Goal: Task Accomplishment & Management: Use online tool/utility

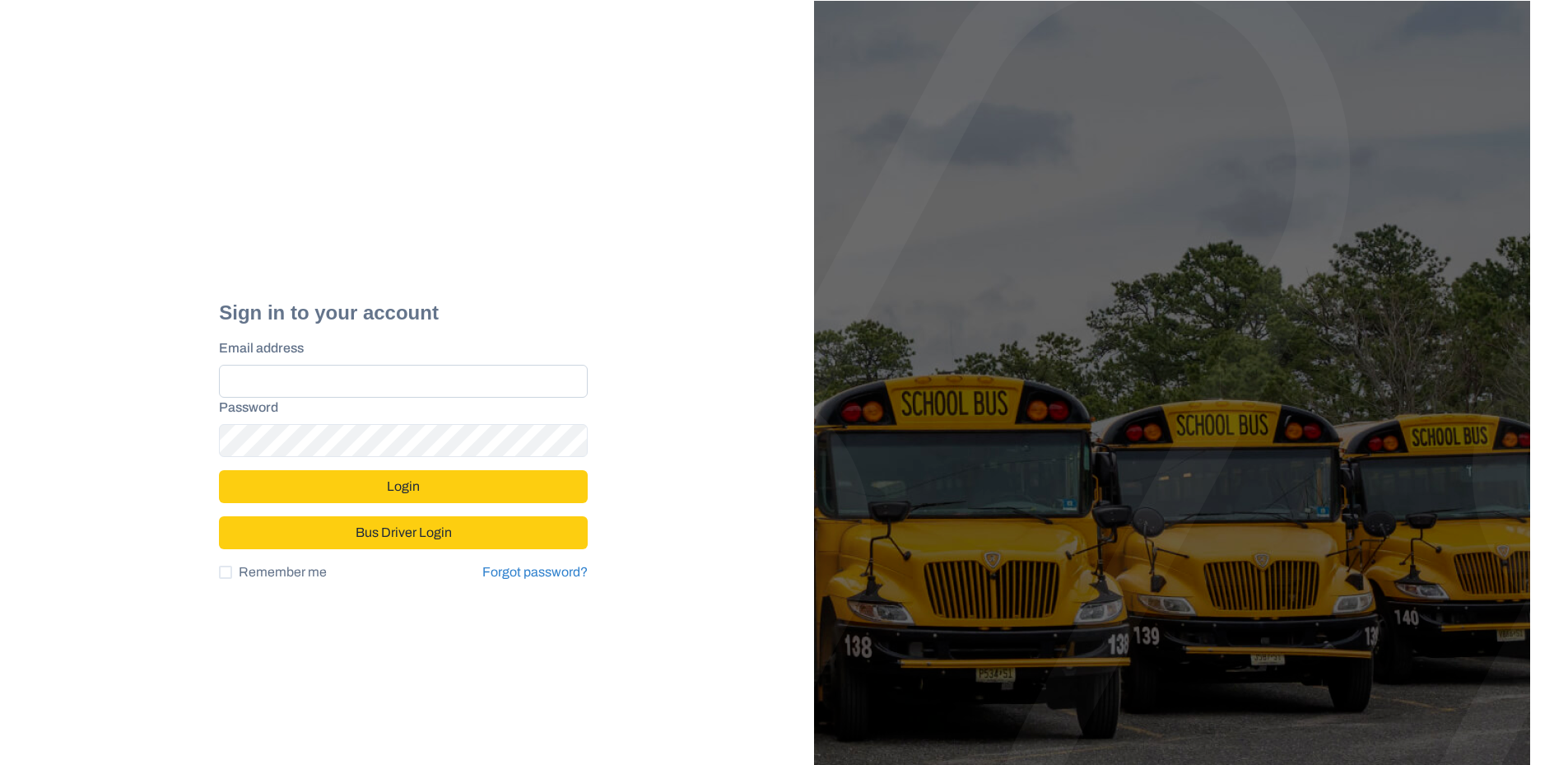
drag, startPoint x: 470, startPoint y: 407, endPoint x: 470, endPoint y: 395, distance: 12.0
click at [470, 398] on label "Password" at bounding box center [398, 407] width 359 height 20
click at [470, 395] on input "Email address" at bounding box center [403, 381] width 369 height 33
type input "**********"
click at [416, 468] on form "**********" at bounding box center [403, 444] width 369 height 211
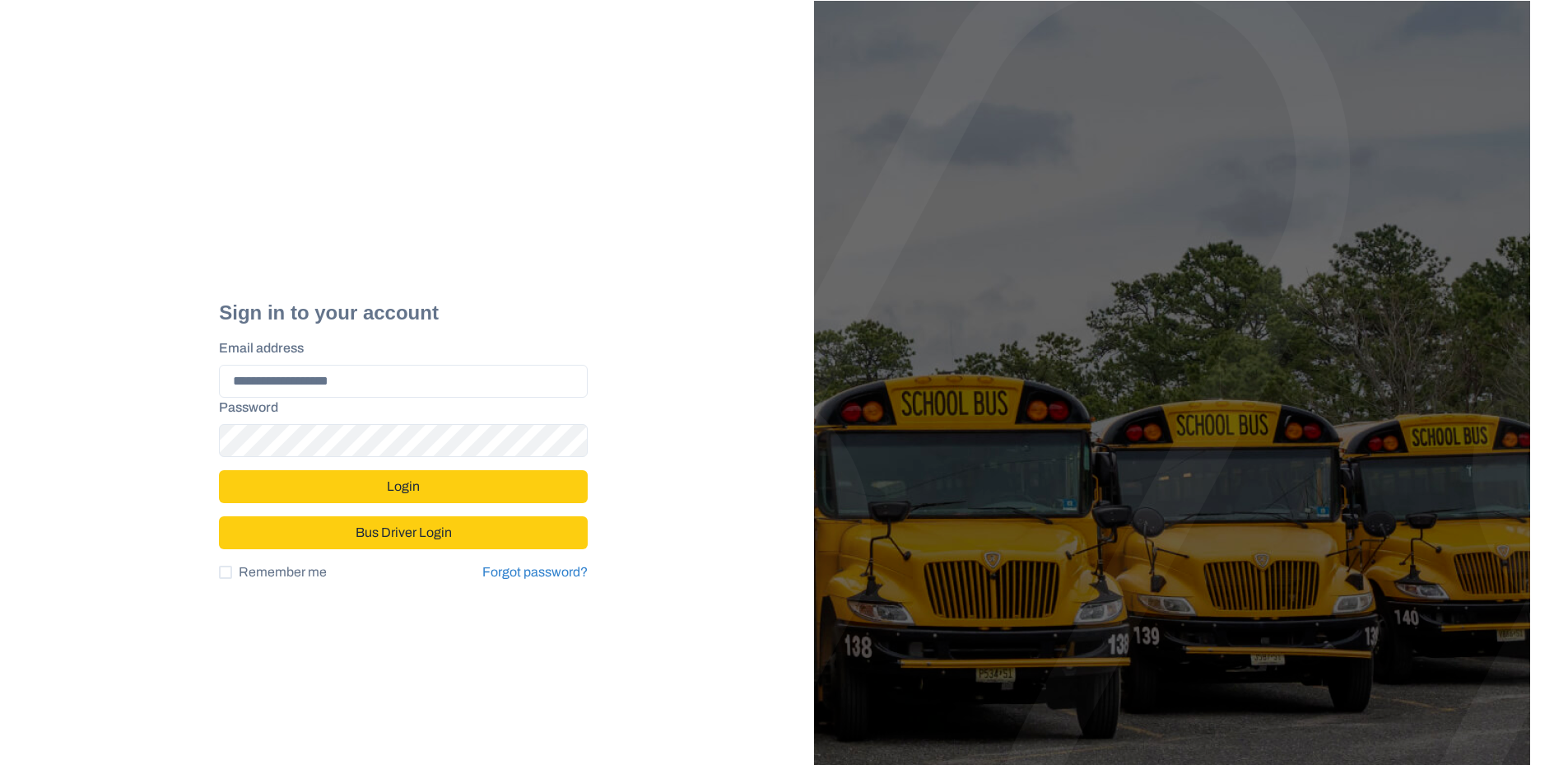
click at [403, 486] on button "Login" at bounding box center [403, 486] width 369 height 33
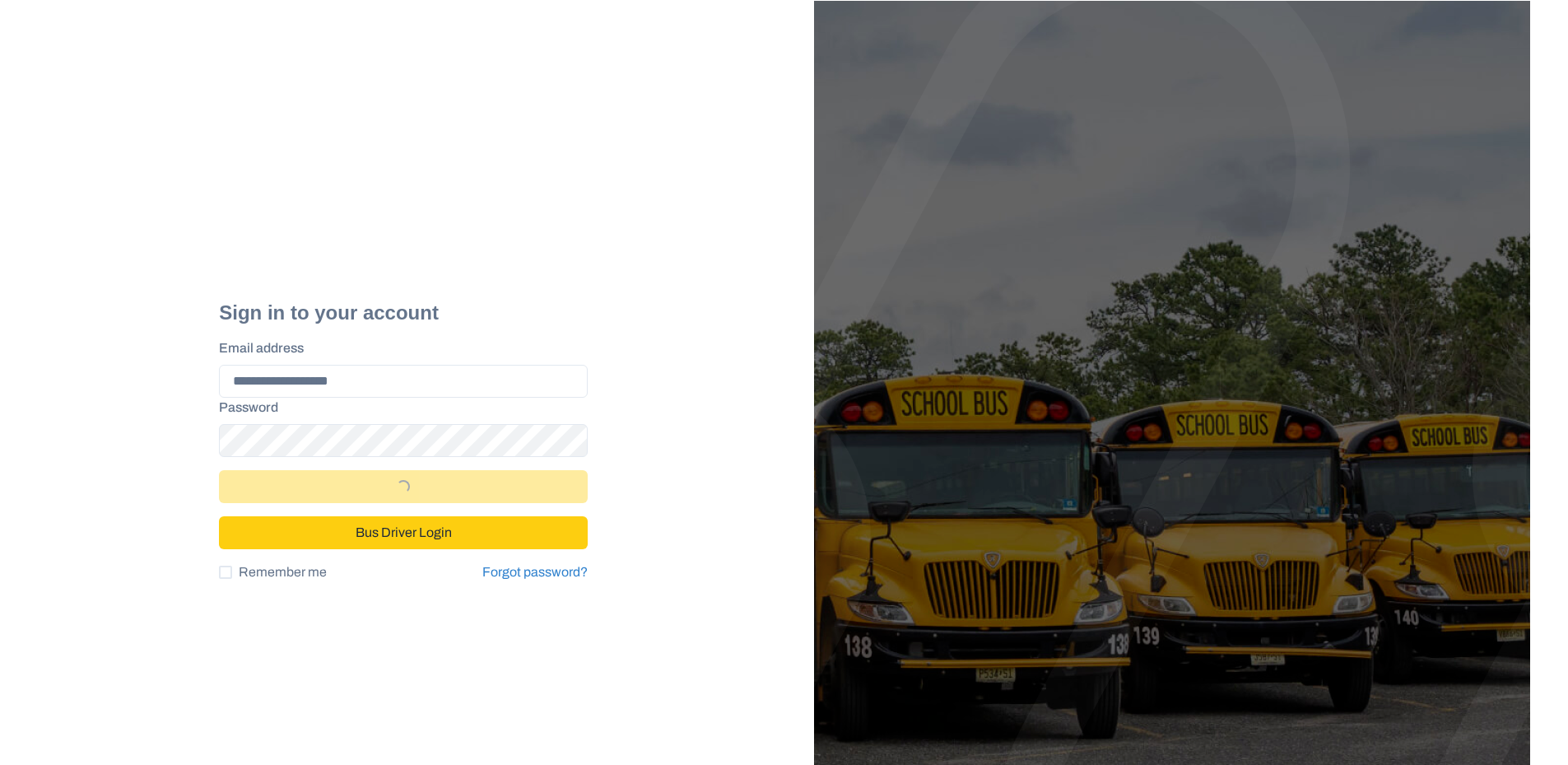
select select "*"
select select "****"
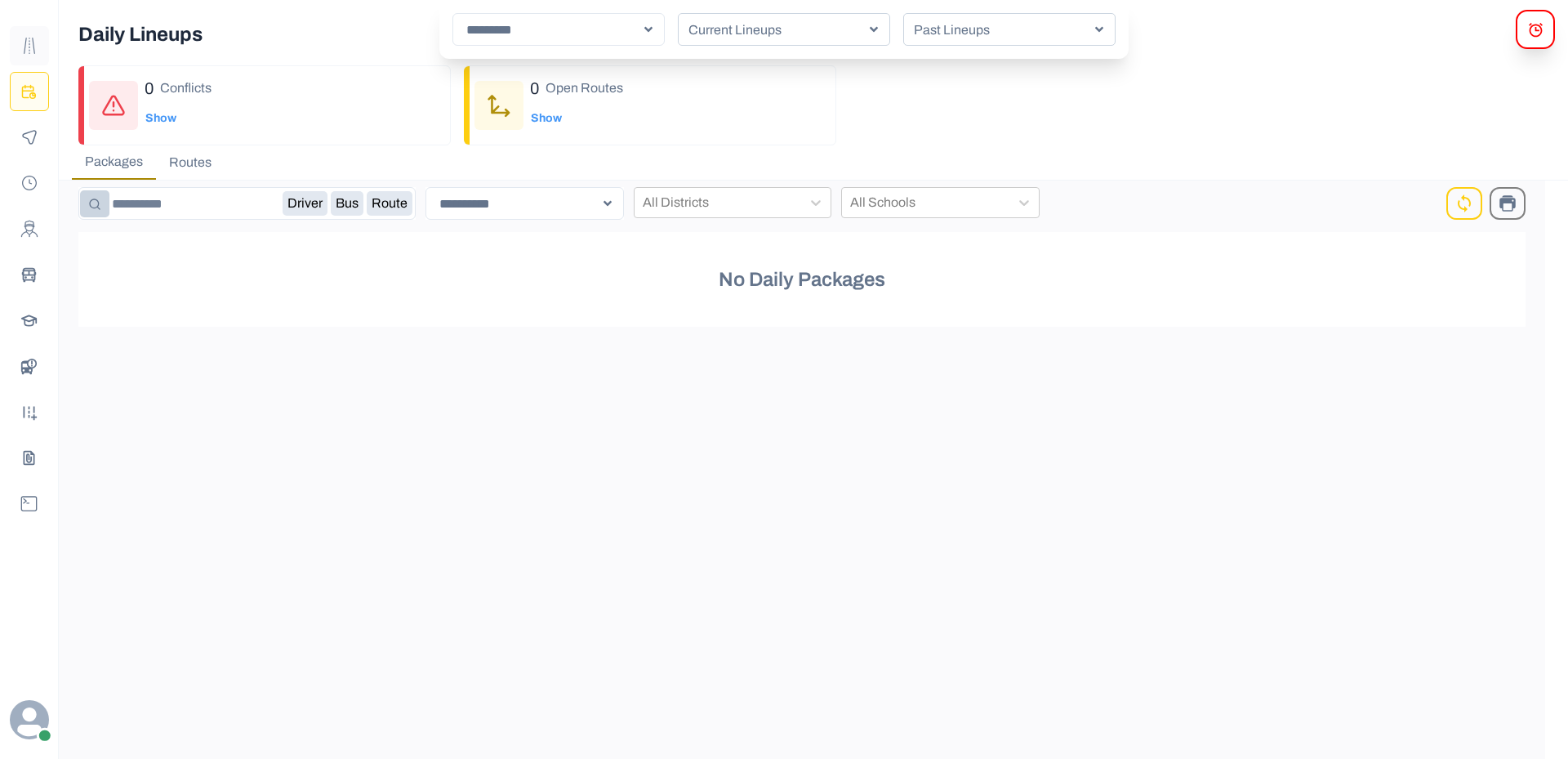
click at [33, 44] on icon "Route Templates" at bounding box center [34, 45] width 3 height 16
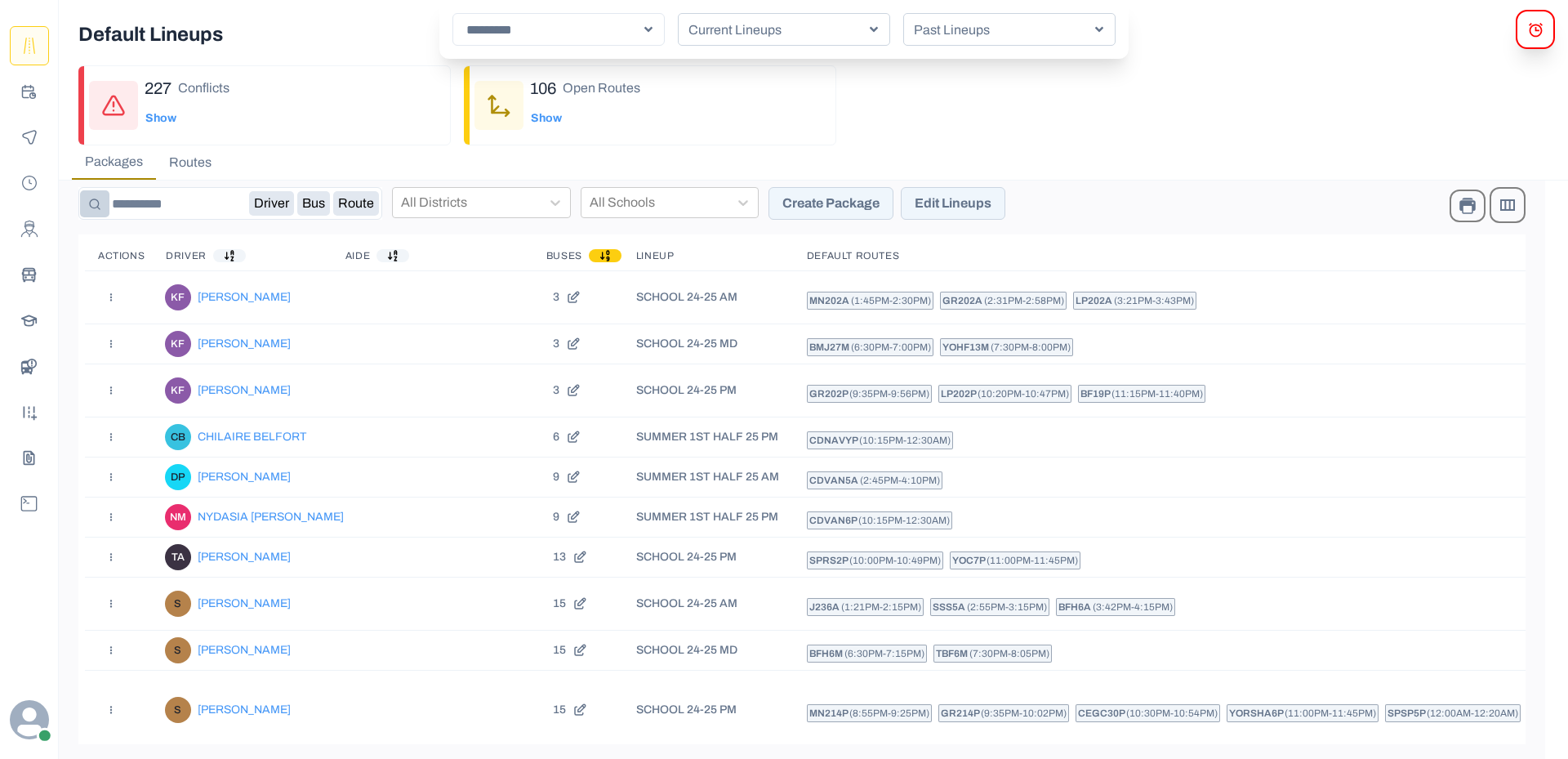
click at [199, 162] on button "Routes" at bounding box center [190, 162] width 69 height 34
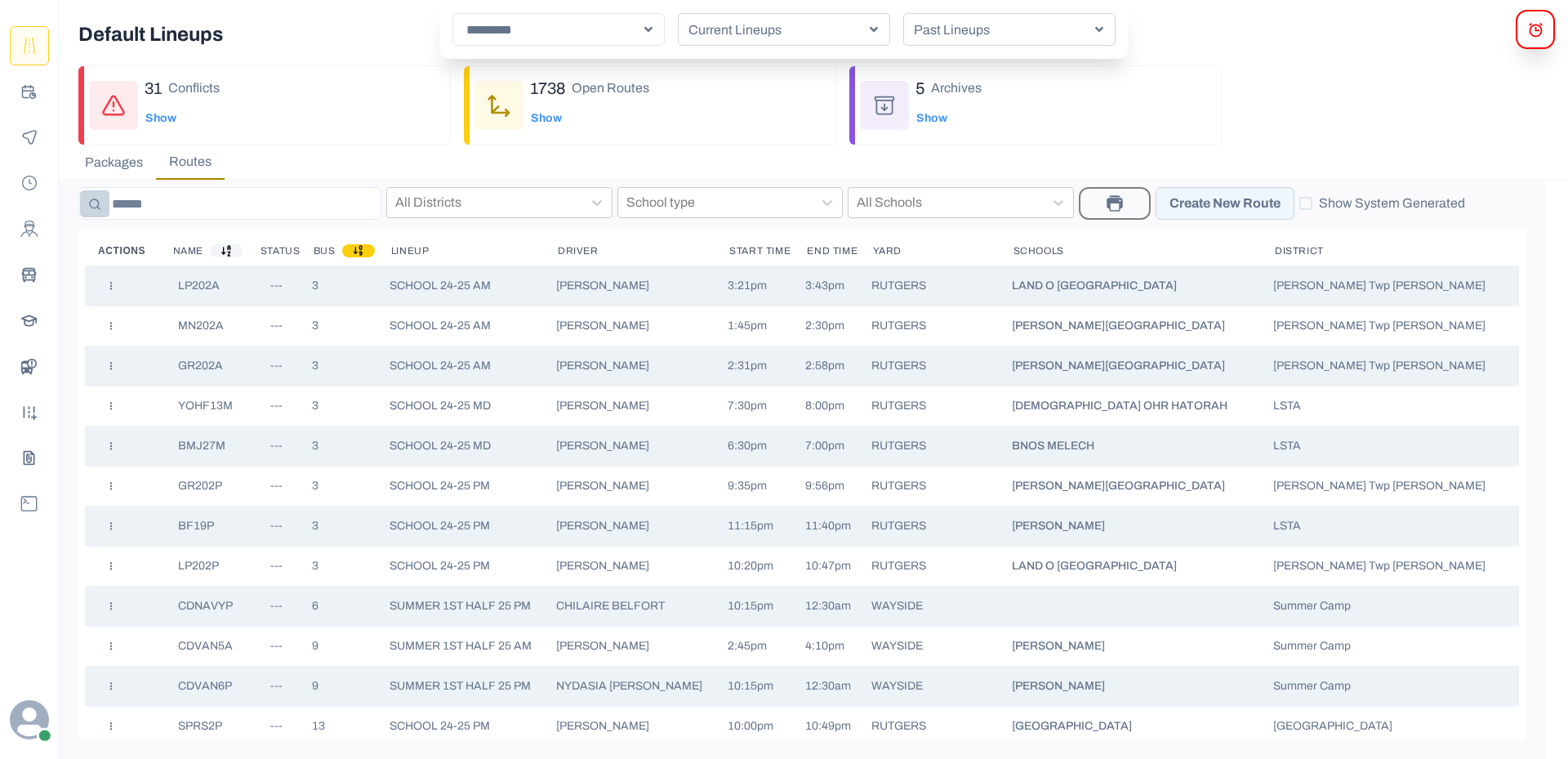
click at [127, 171] on button "Packages" at bounding box center [114, 162] width 84 height 34
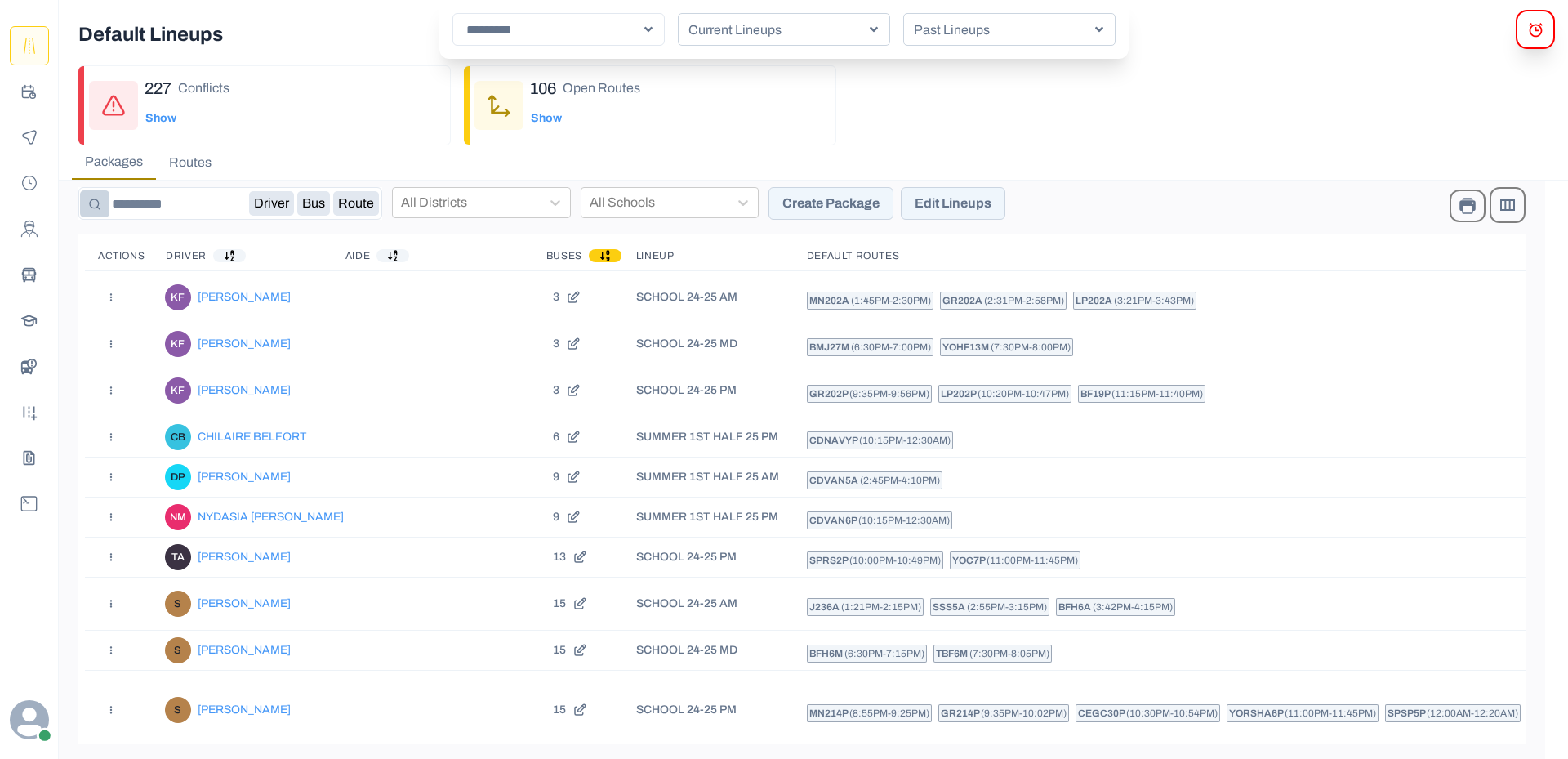
click at [387, 54] on p "Default Lineups" at bounding box center [843, 34] width 1529 height 42
click at [17, 80] on button "Planning" at bounding box center [29, 91] width 40 height 40
select select "*"
select select "****"
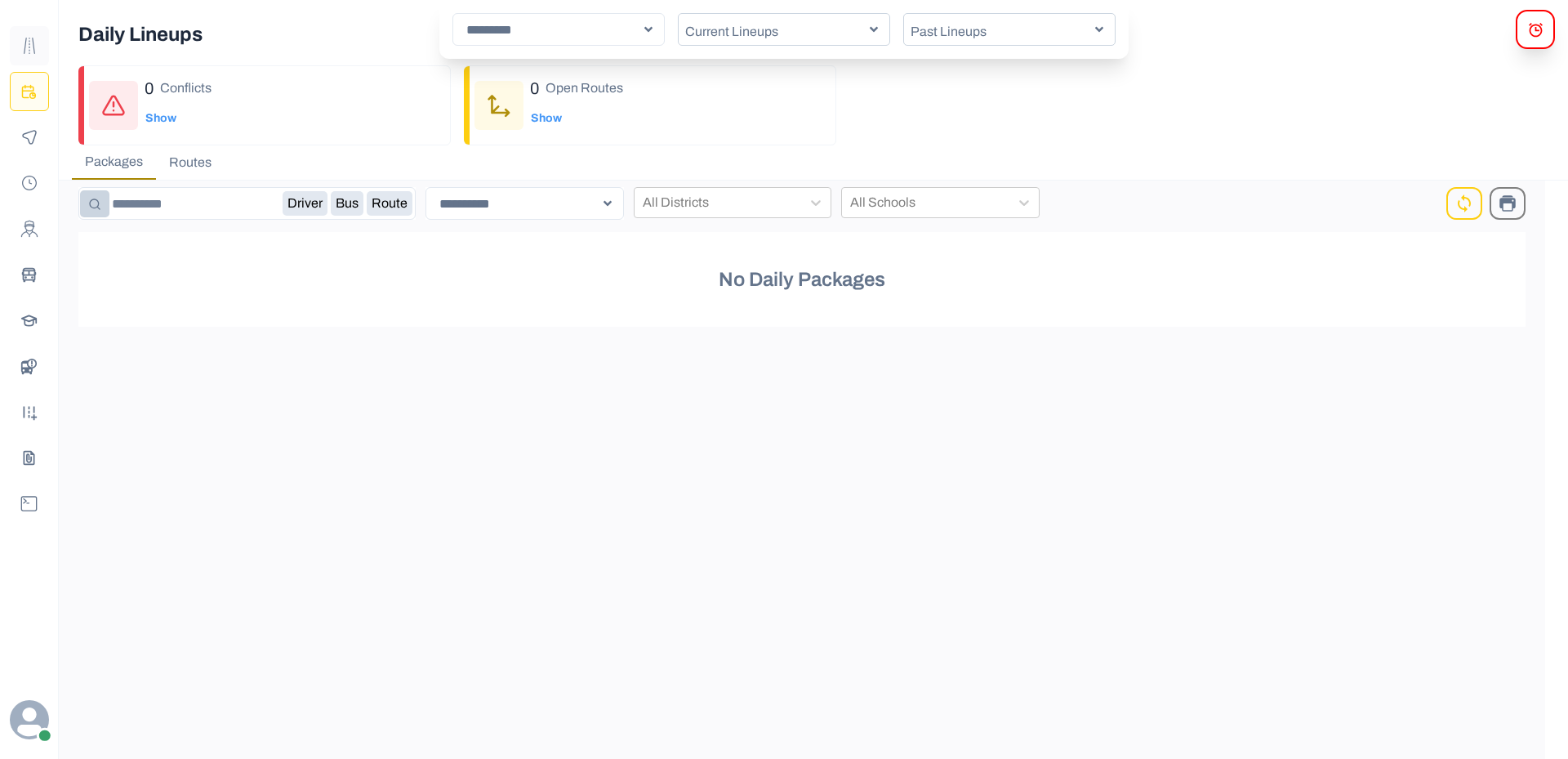
click at [27, 49] on icon "Route Templates" at bounding box center [29, 45] width 16 height 16
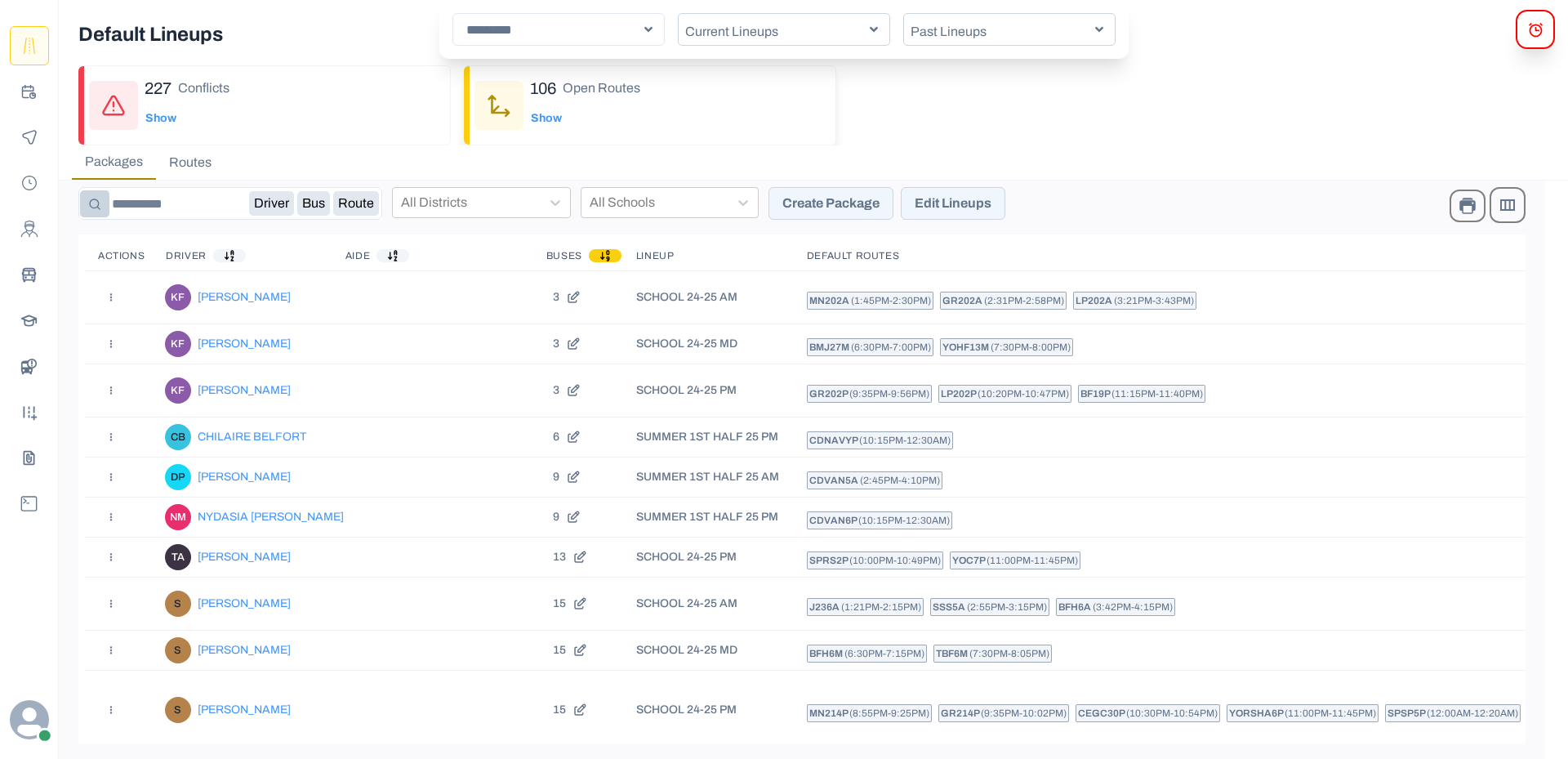
click at [538, 130] on button "Show" at bounding box center [546, 118] width 33 height 33
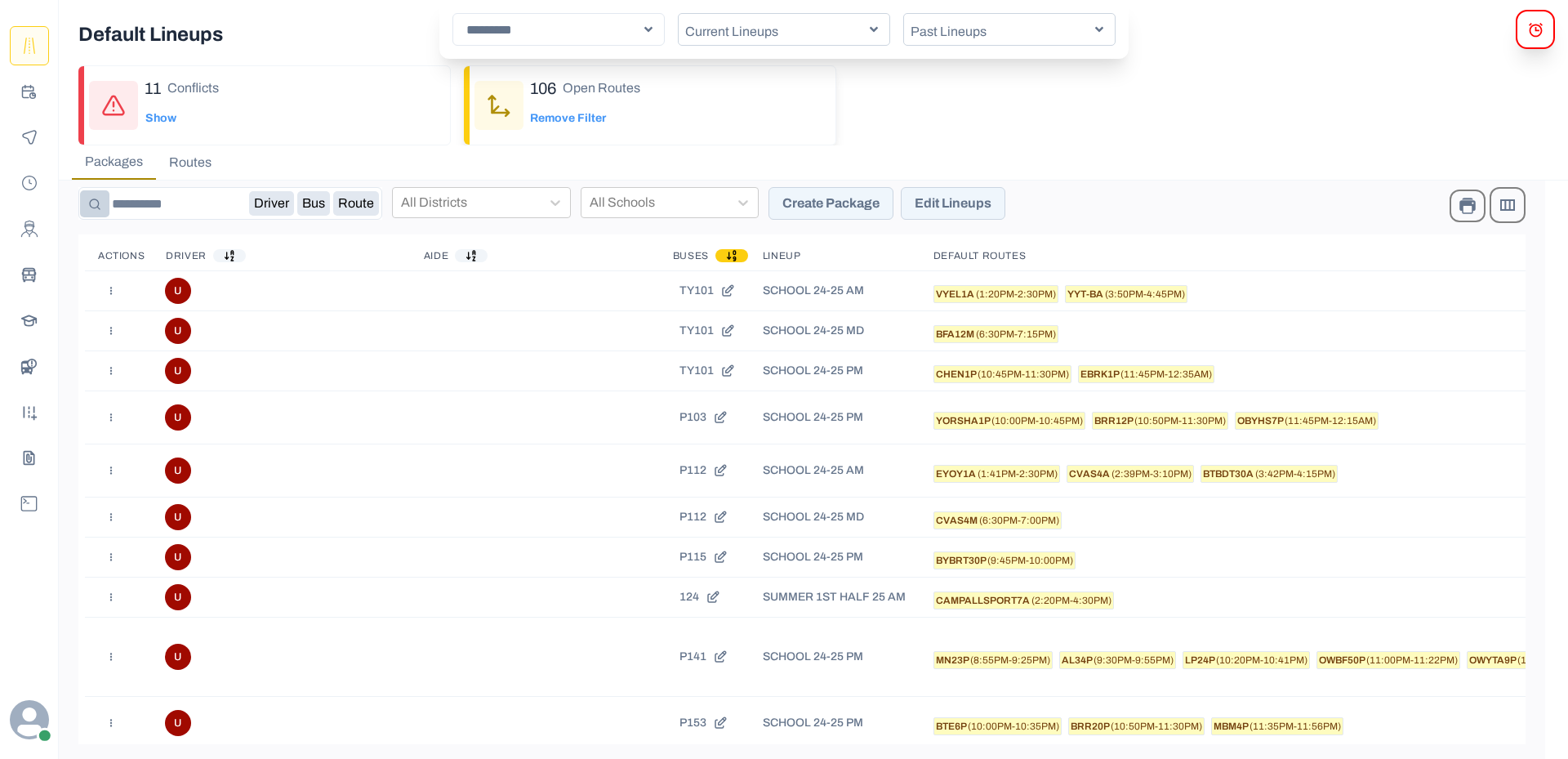
click at [538, 130] on button "Remove Filter" at bounding box center [568, 118] width 76 height 33
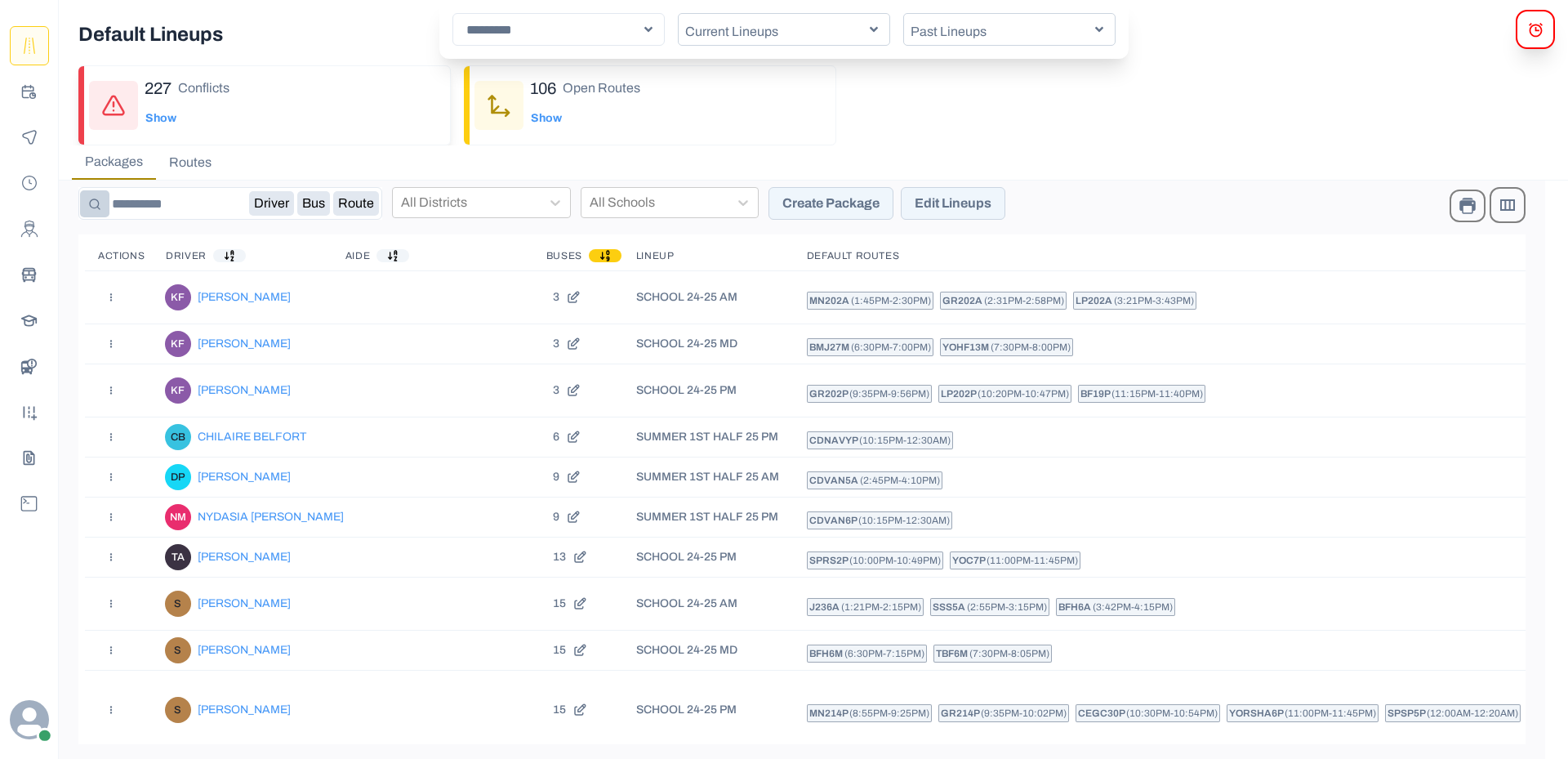
click at [166, 122] on button "Show" at bounding box center [161, 118] width 33 height 33
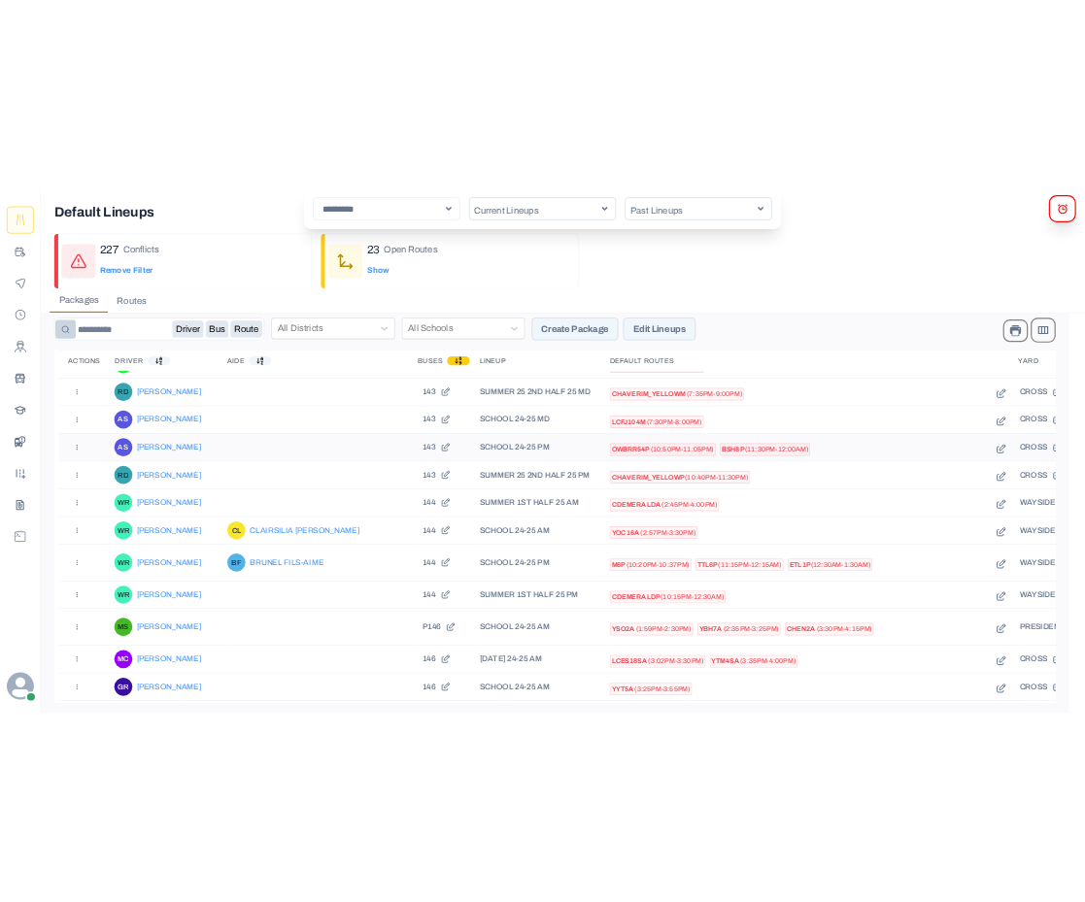
scroll to position [2298, 0]
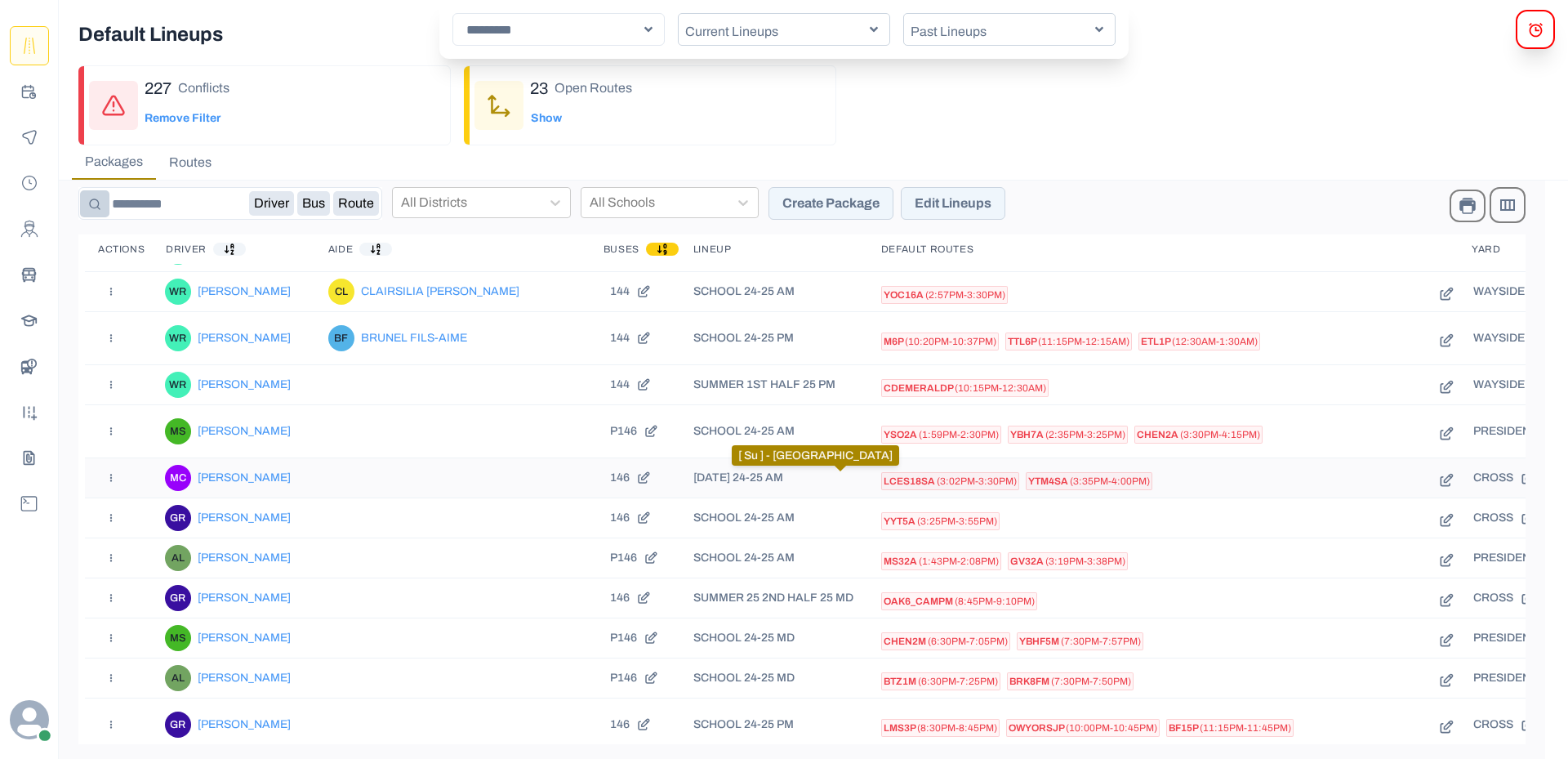
click at [937, 480] on span "( 3:02pm - 3:30pm )" at bounding box center [977, 481] width 80 height 12
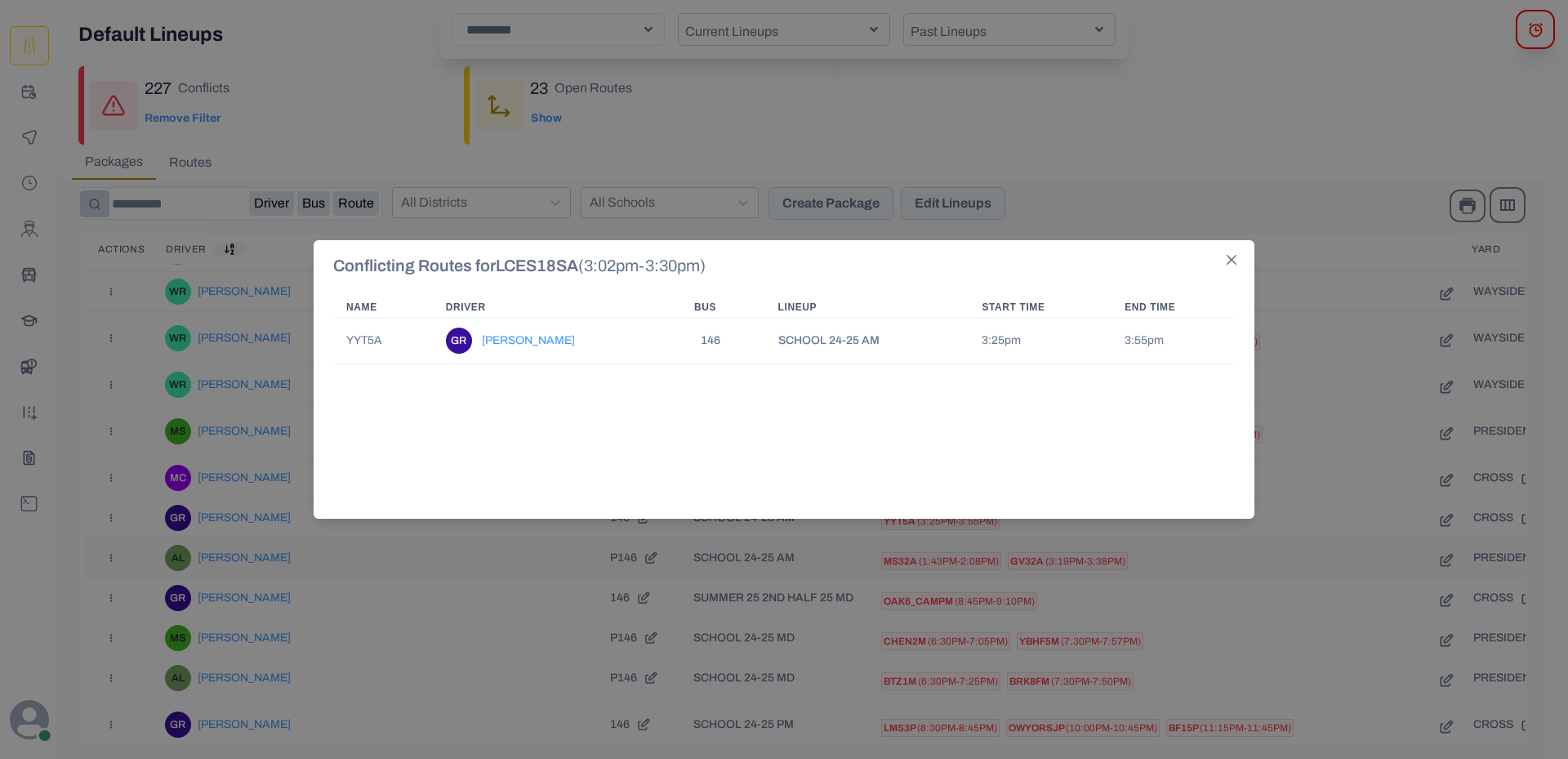
click at [899, 577] on div "Conflicting Routes for LCES18SA ( 3:02pm - 3:30pm ) Name Driver Bus Lineup Star…" at bounding box center [784, 380] width 1568 height 759
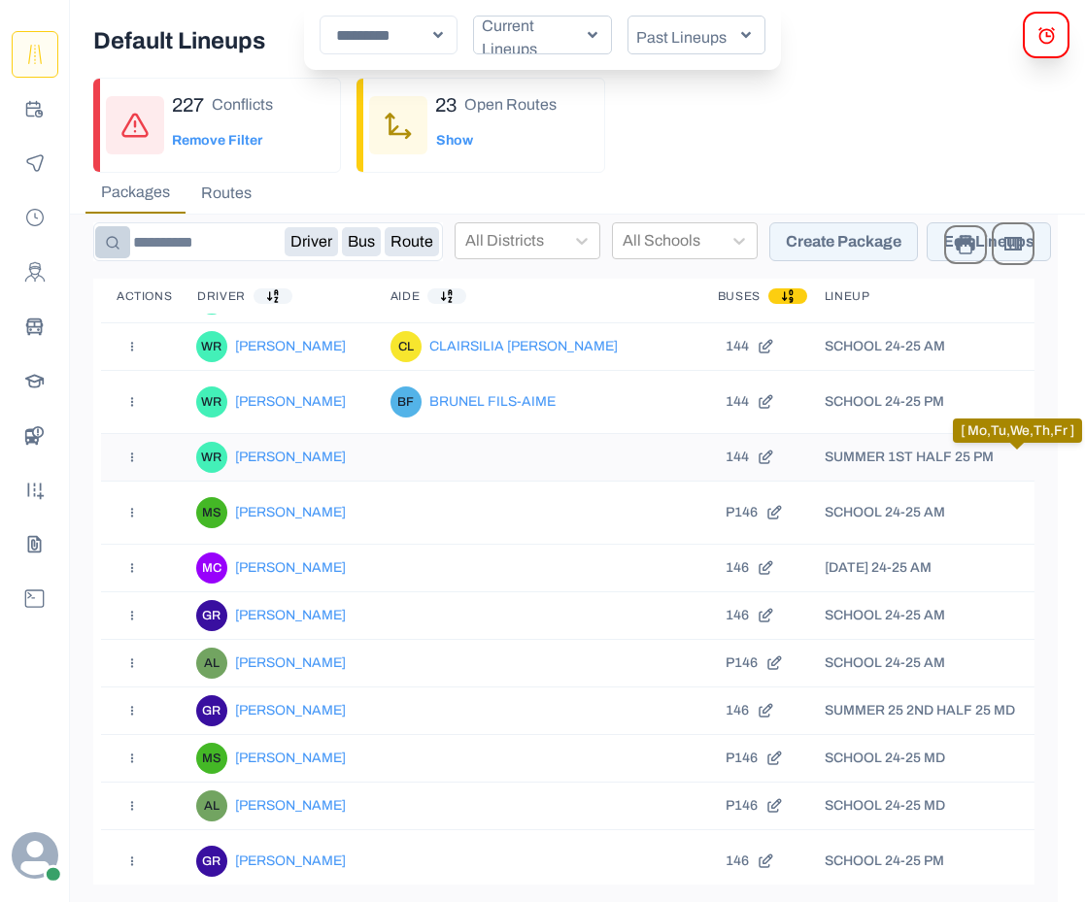
click at [1051, 457] on span "CDEMERALDP" at bounding box center [1093, 461] width 84 height 14
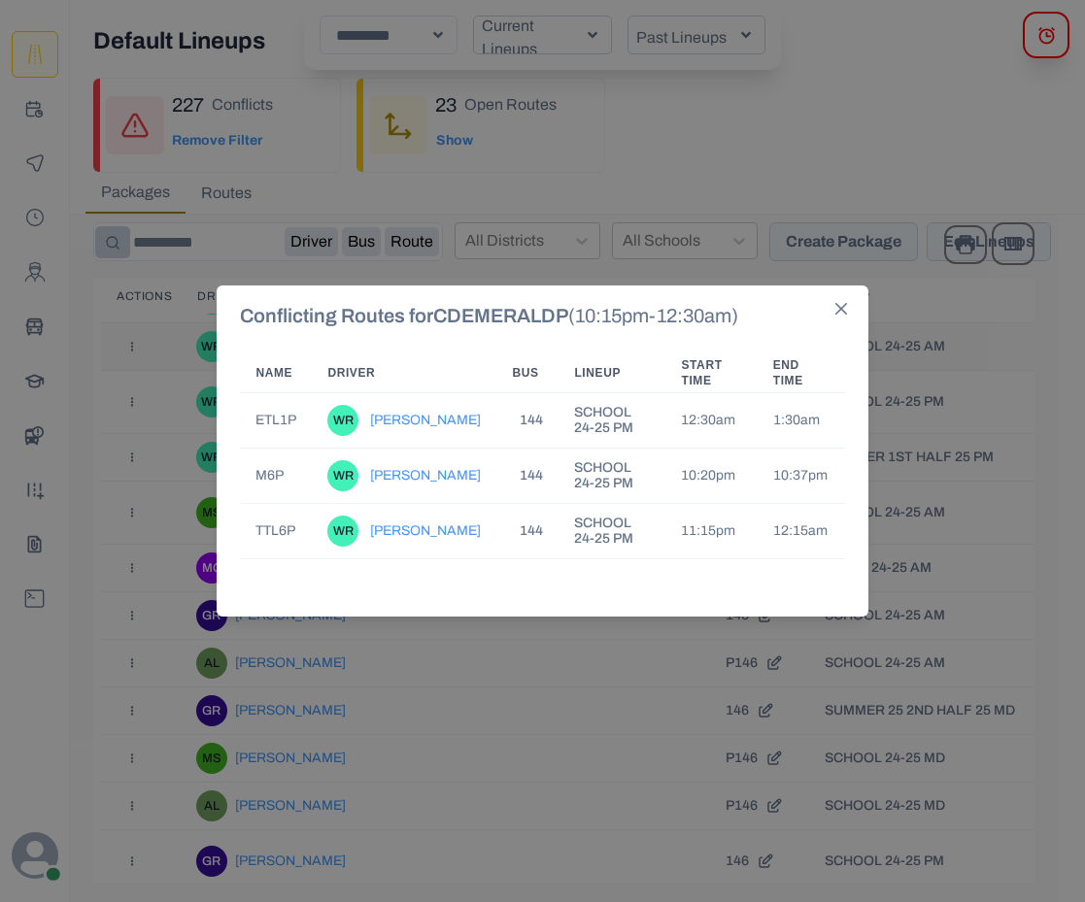
drag, startPoint x: 843, startPoint y: 310, endPoint x: 858, endPoint y: 336, distance: 30.5
click at [843, 310] on icon "Close" at bounding box center [841, 309] width 12 height 12
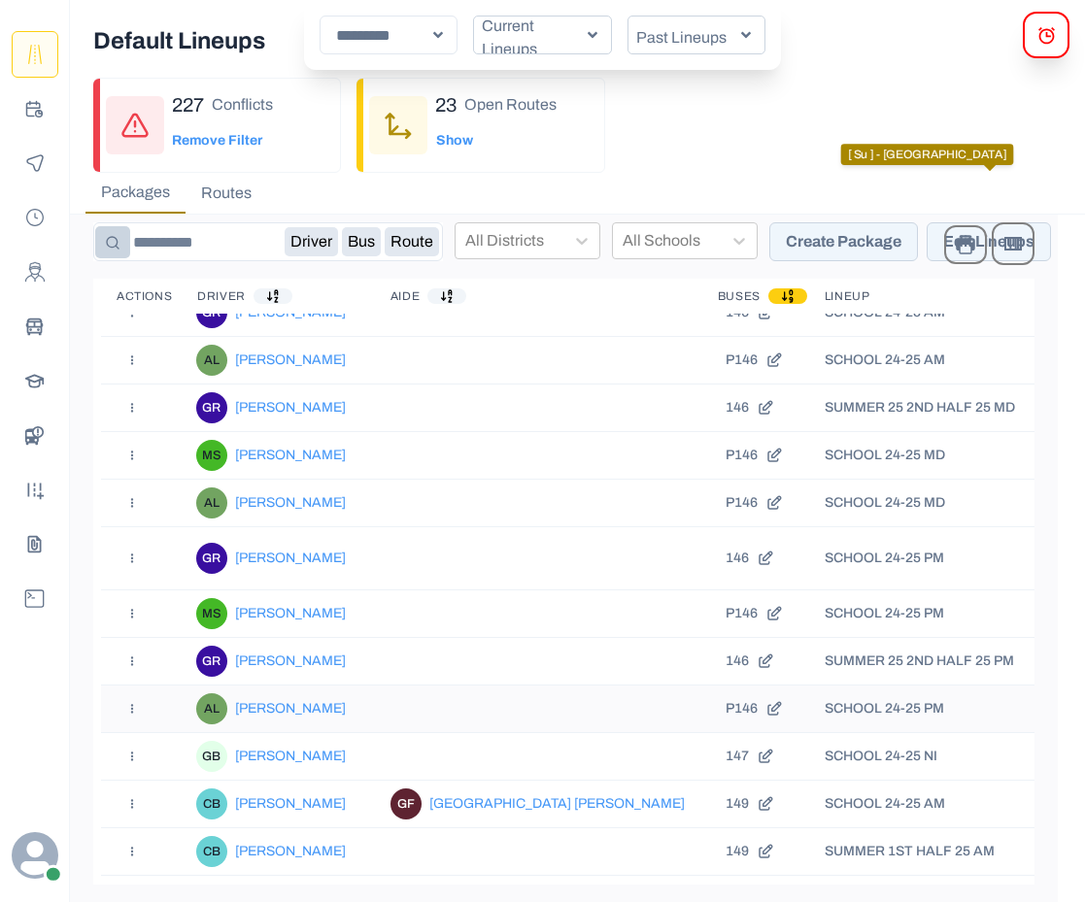
scroll to position [2686, 0]
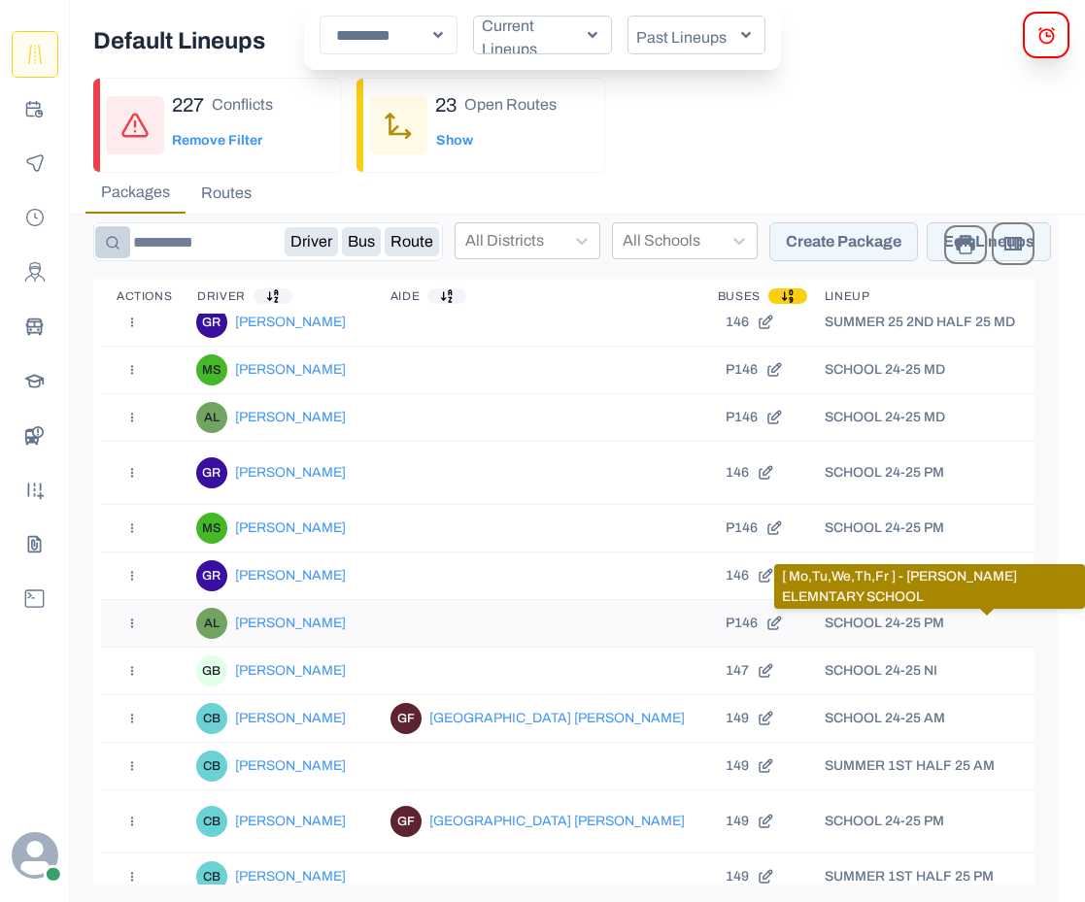
click at [1051, 621] on span "AL32P" at bounding box center [1070, 628] width 38 height 14
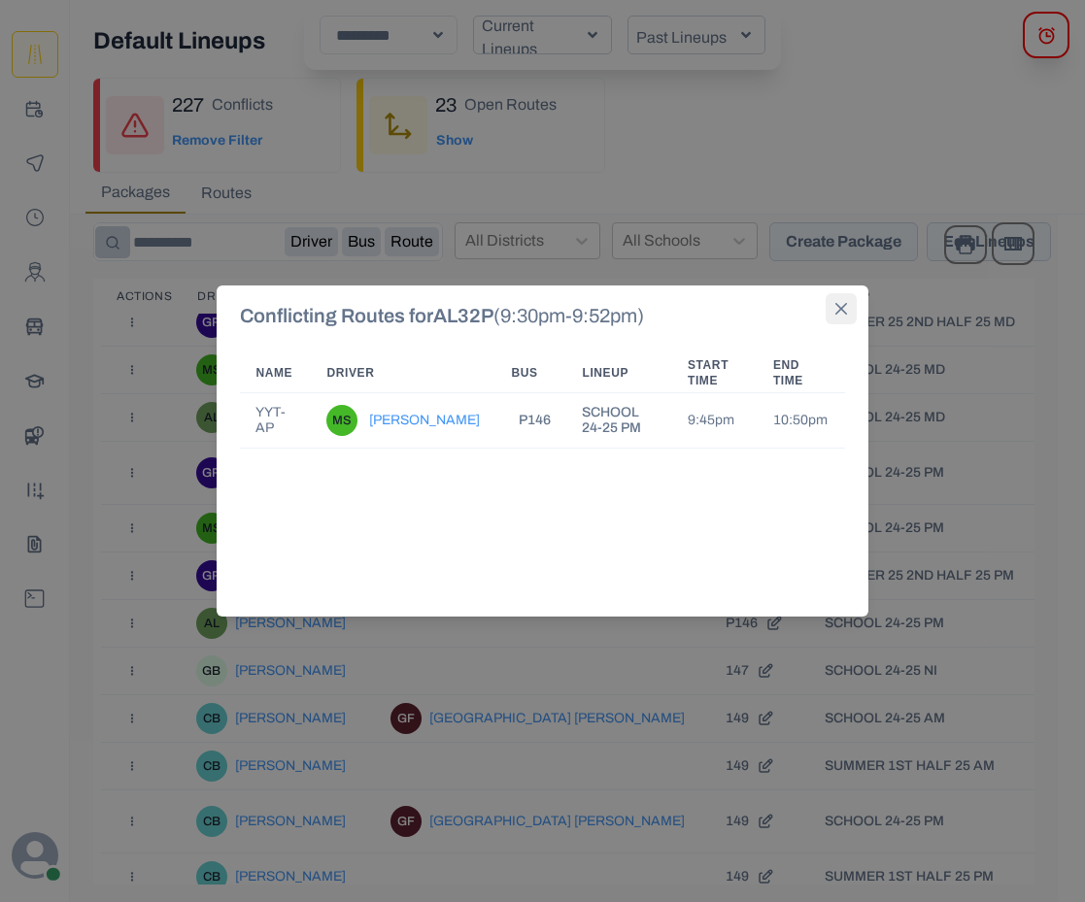
click at [833, 313] on button "Close" at bounding box center [840, 308] width 31 height 31
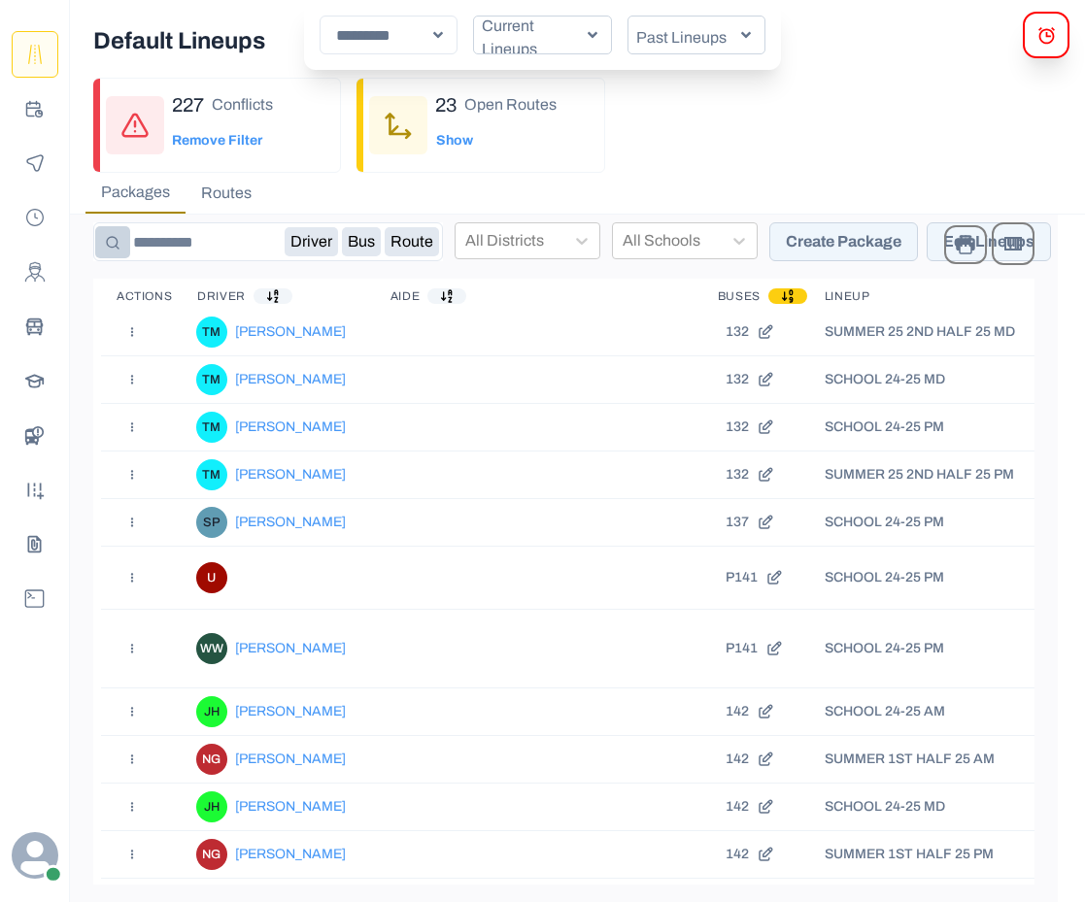
scroll to position [0, 0]
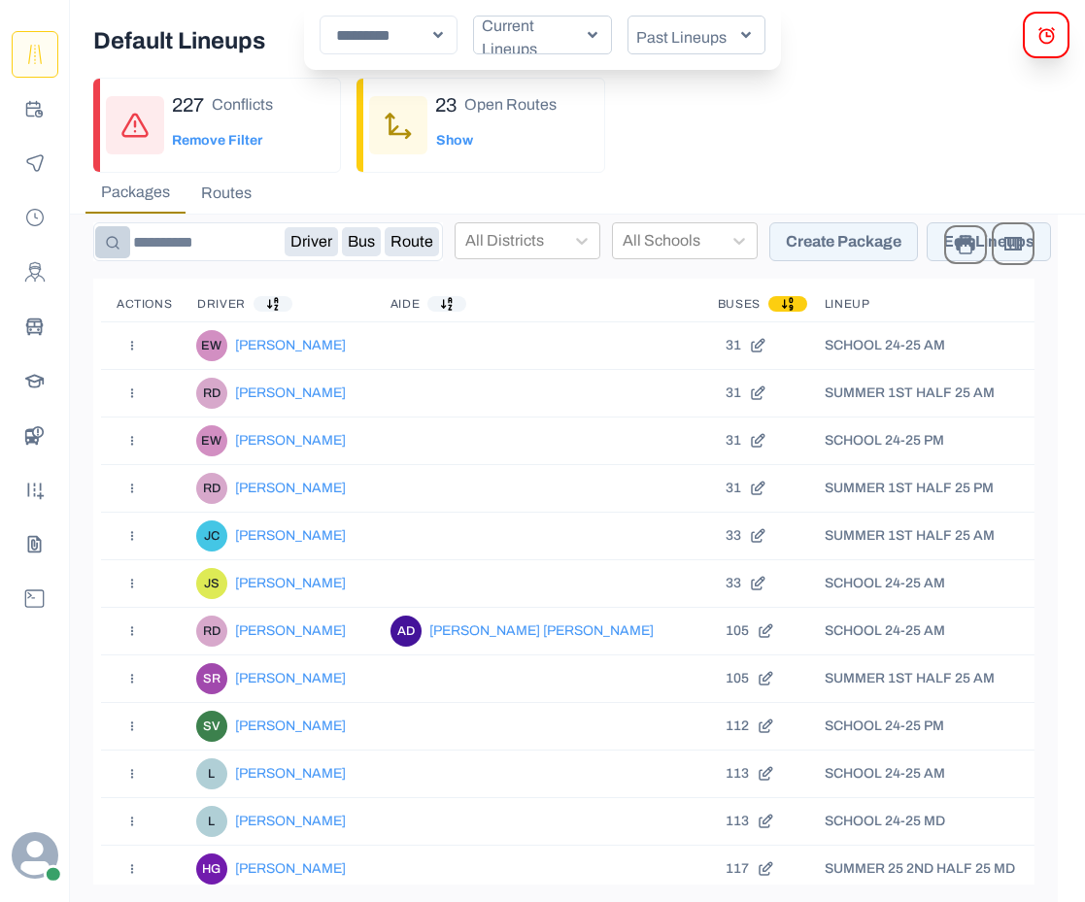
drag, startPoint x: 877, startPoint y: 567, endPoint x: 846, endPoint y: 295, distance: 273.7
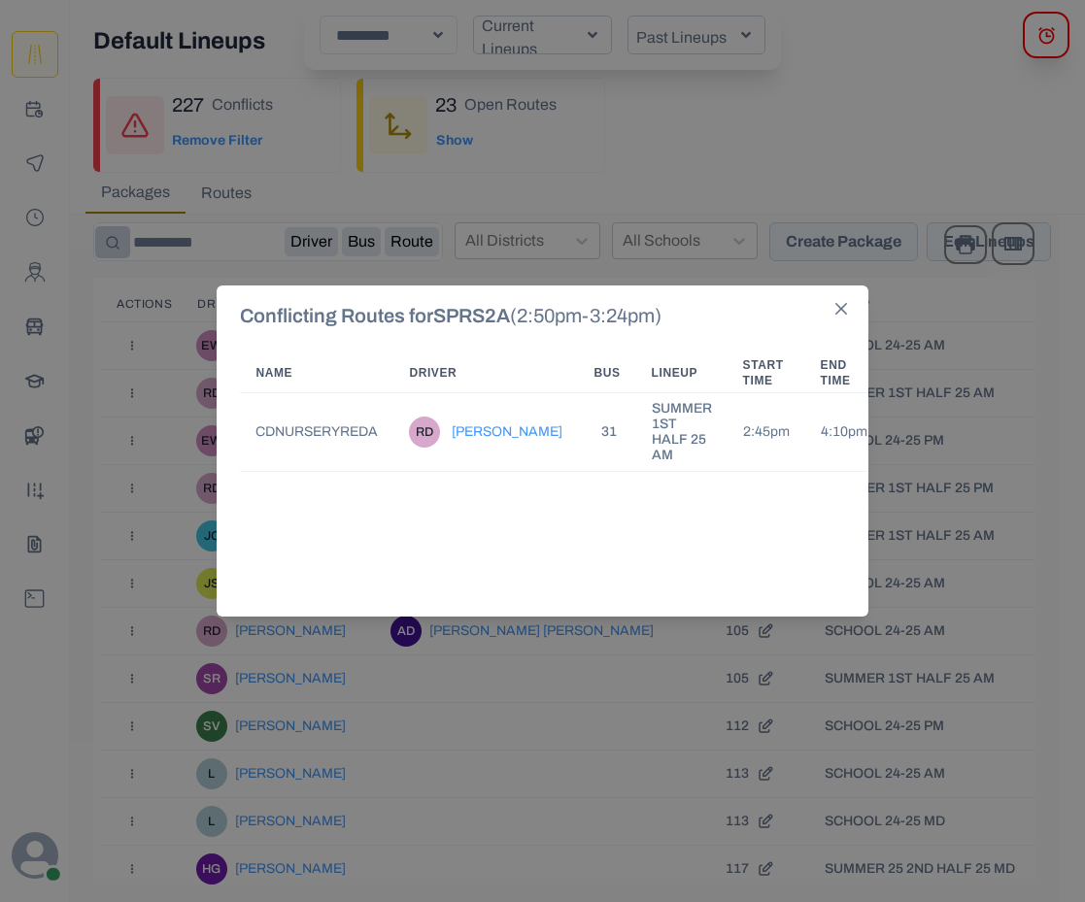
click at [1006, 387] on div "Conflicting Routes for SPRS2A ( 2:50pm - 3:24pm ) Name Driver Bus Lineup Start …" at bounding box center [542, 451] width 1085 height 902
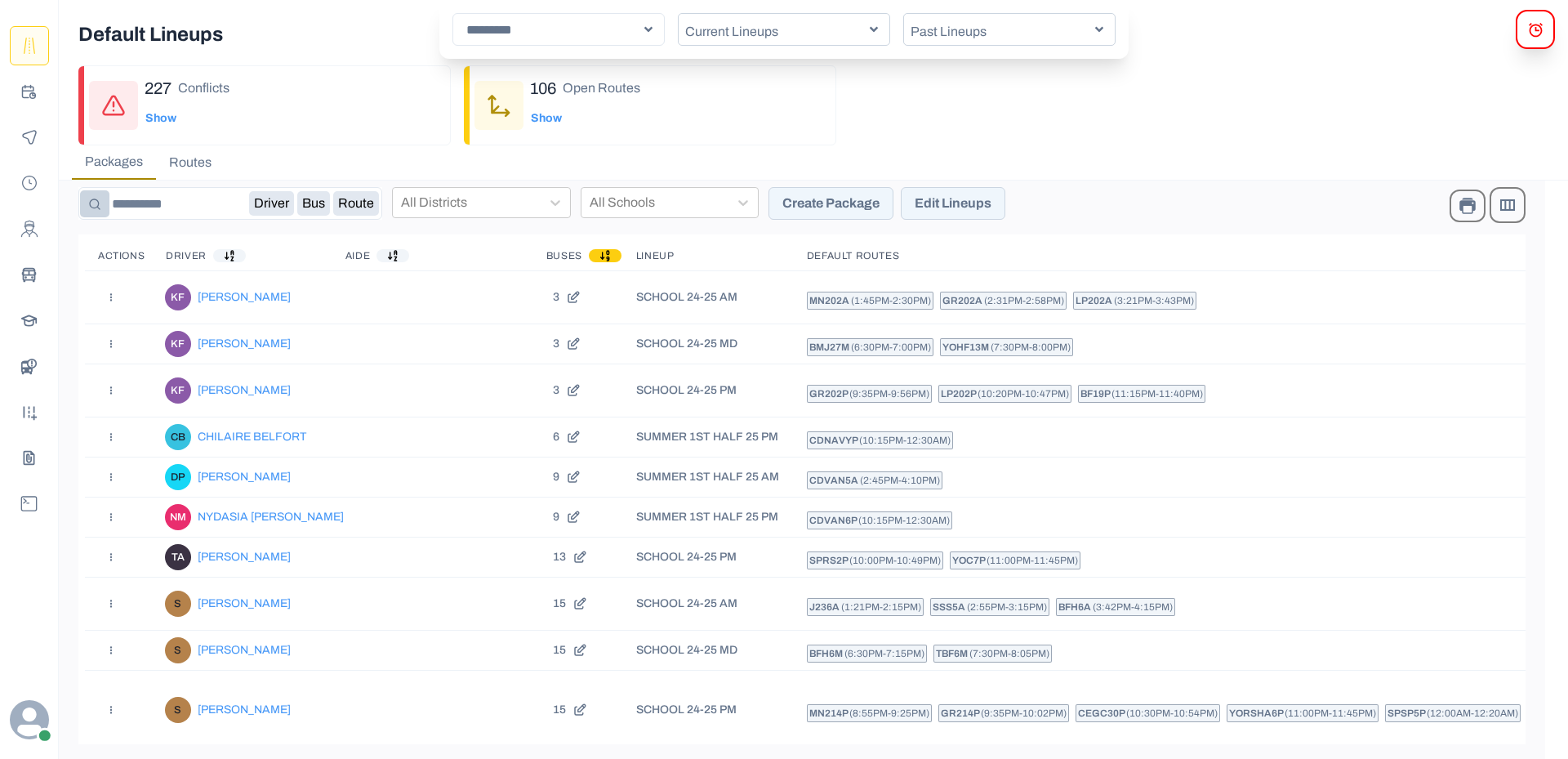
click at [912, 121] on div "227 Conflicts Show 106 Open Routes Show" at bounding box center [843, 105] width 1529 height 80
